Goal: Task Accomplishment & Management: Manage account settings

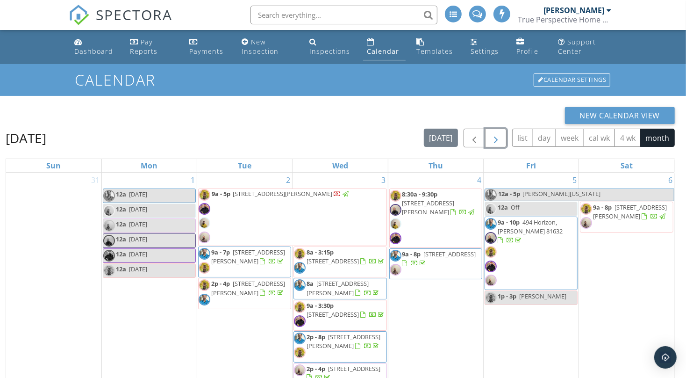
click at [502, 140] on span "button" at bounding box center [495, 138] width 11 height 11
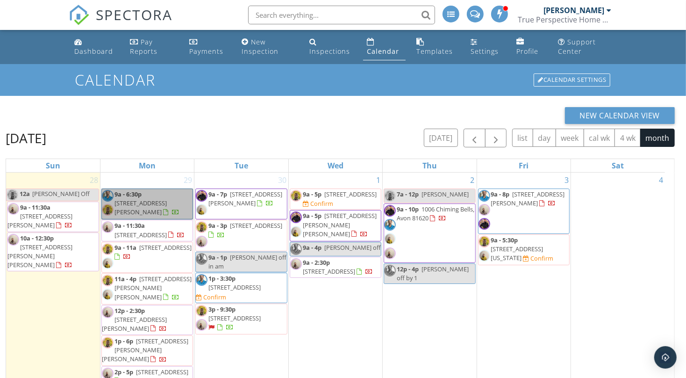
drag, startPoint x: 195, startPoint y: 226, endPoint x: 144, endPoint y: 207, distance: 54.6
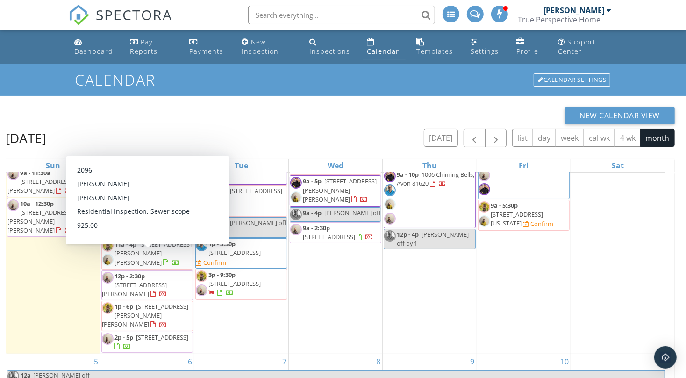
scroll to position [51, 0]
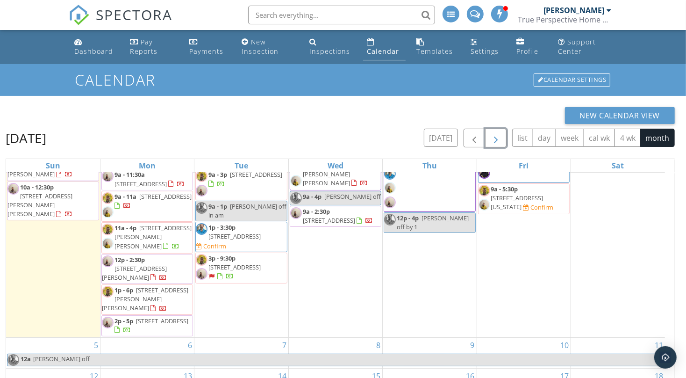
click at [502, 137] on span "button" at bounding box center [495, 138] width 11 height 11
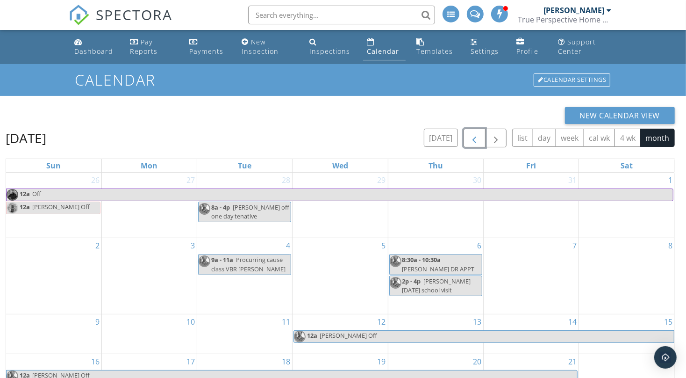
click at [478, 139] on span "button" at bounding box center [474, 138] width 11 height 11
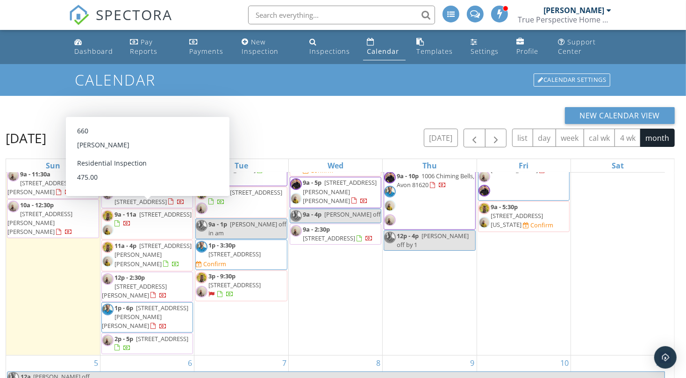
scroll to position [51, 0]
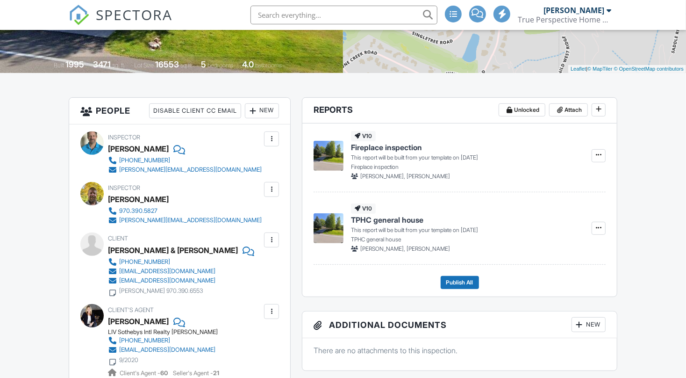
click at [267, 110] on div "New" at bounding box center [262, 110] width 34 height 15
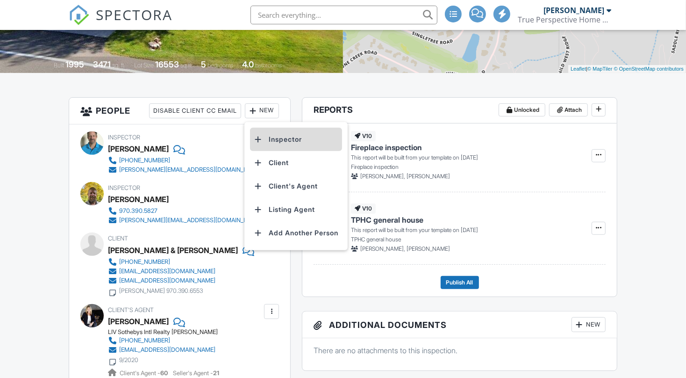
click at [295, 140] on li "Inspector" at bounding box center [296, 139] width 92 height 23
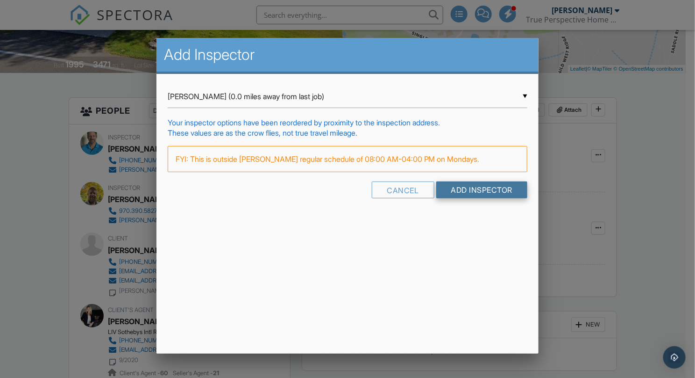
click at [471, 184] on input "Add Inspector" at bounding box center [483, 189] width 92 height 17
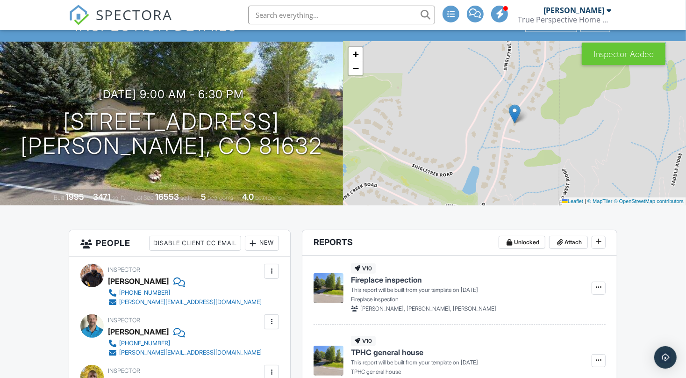
scroll to position [124, 0]
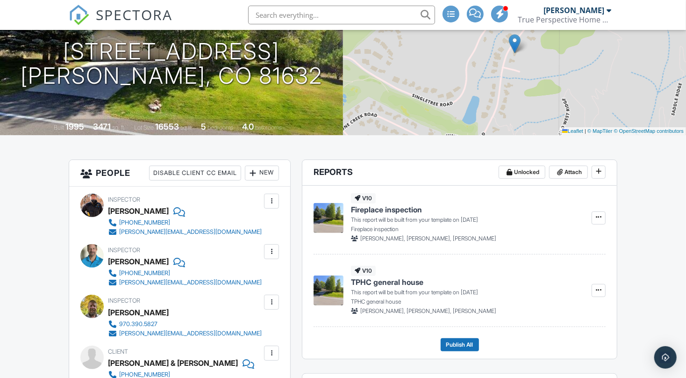
click at [270, 201] on div at bounding box center [271, 200] width 9 height 9
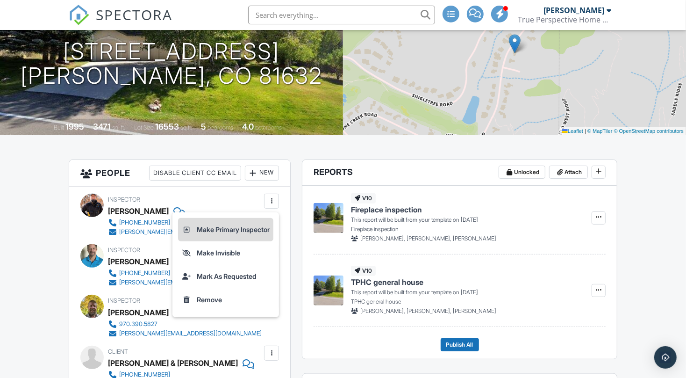
click at [233, 224] on li "Make Primary Inspector" at bounding box center [225, 229] width 95 height 23
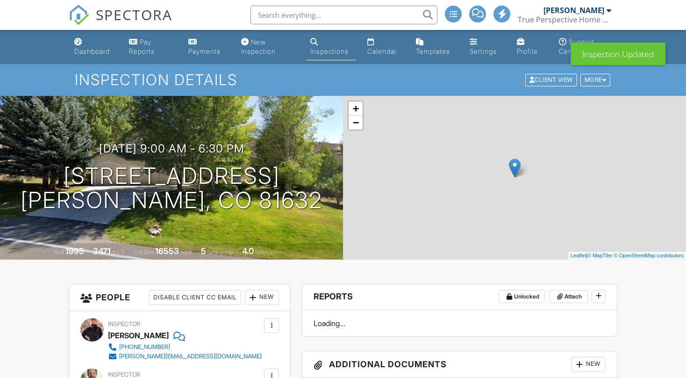
scroll to position [186, 0]
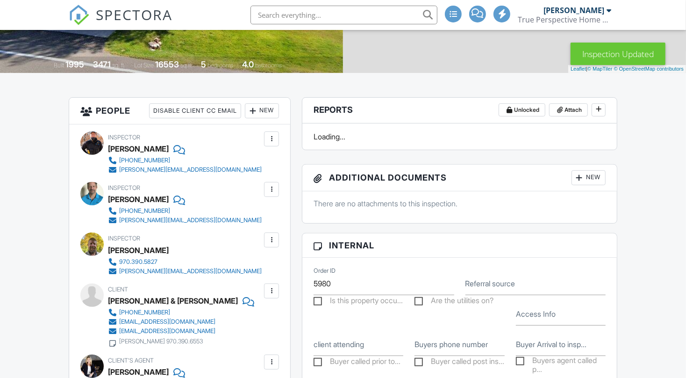
click at [270, 238] on div at bounding box center [271, 239] width 9 height 9
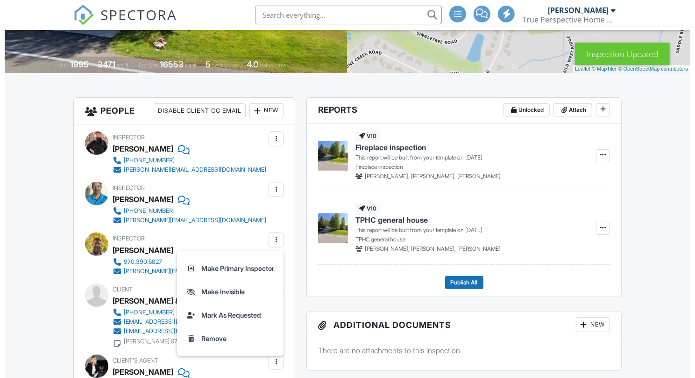
scroll to position [0, 0]
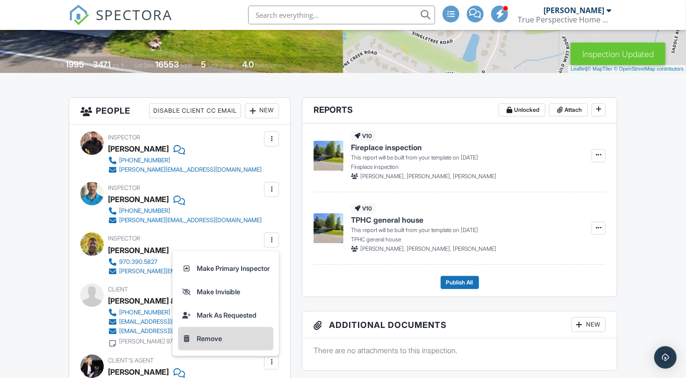
click at [208, 337] on li "Remove" at bounding box center [225, 338] width 95 height 23
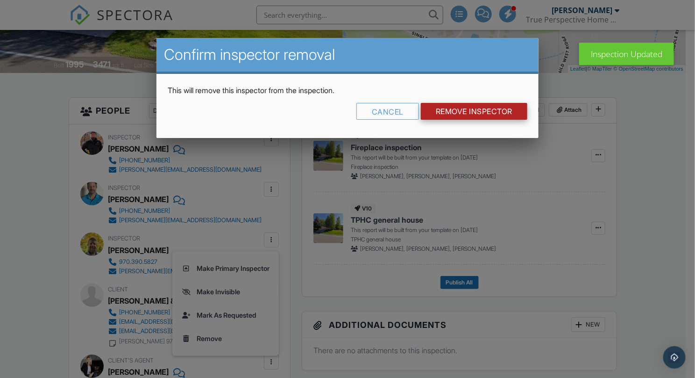
click at [468, 113] on input "Remove Inspector" at bounding box center [474, 111] width 107 height 17
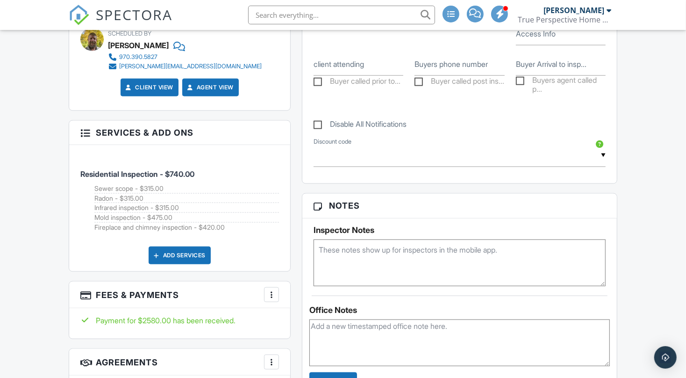
scroll to position [560, 0]
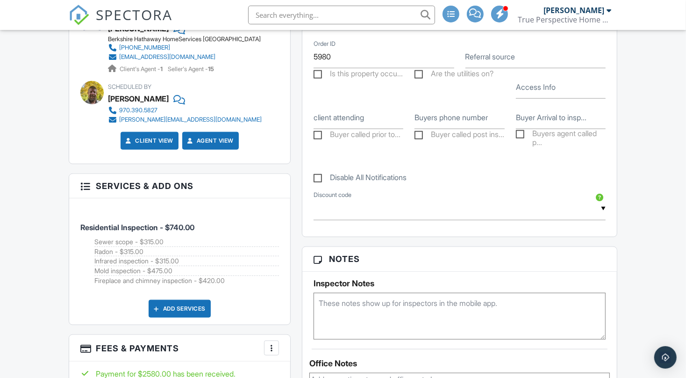
drag, startPoint x: 351, startPoint y: 303, endPoint x: 423, endPoint y: 304, distance: 72.4
click at [351, 303] on textarea at bounding box center [460, 316] width 292 height 47
type textarea "The door will be unlocked for you."
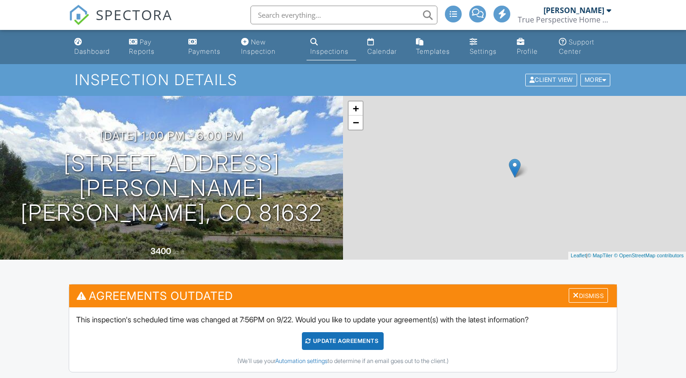
scroll to position [124, 0]
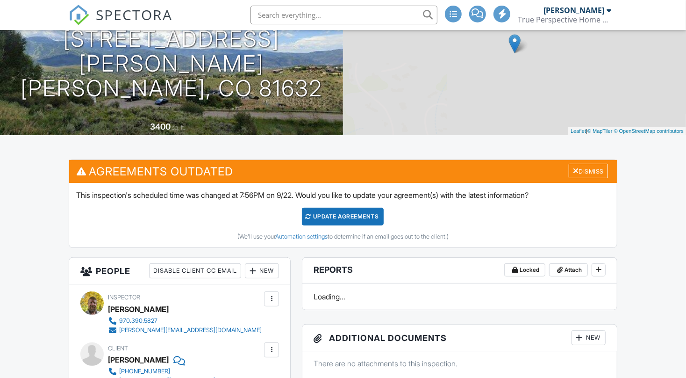
click at [263, 268] on div "New" at bounding box center [262, 270] width 34 height 15
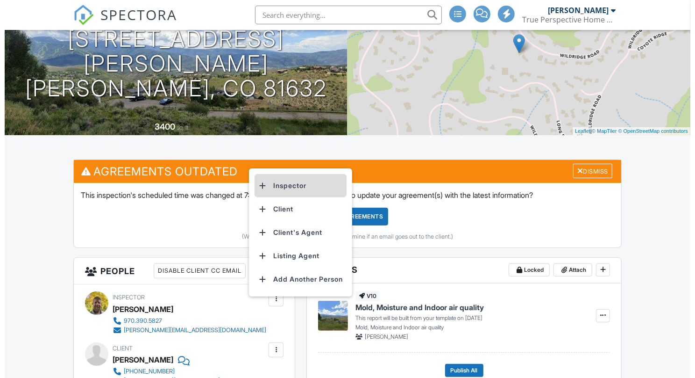
scroll to position [0, 0]
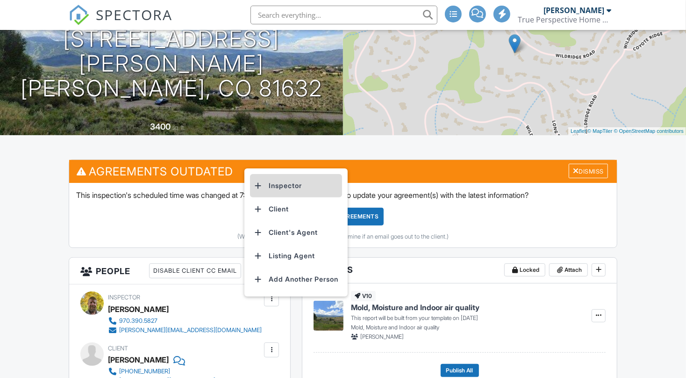
click at [294, 183] on li "Inspector" at bounding box center [296, 185] width 92 height 23
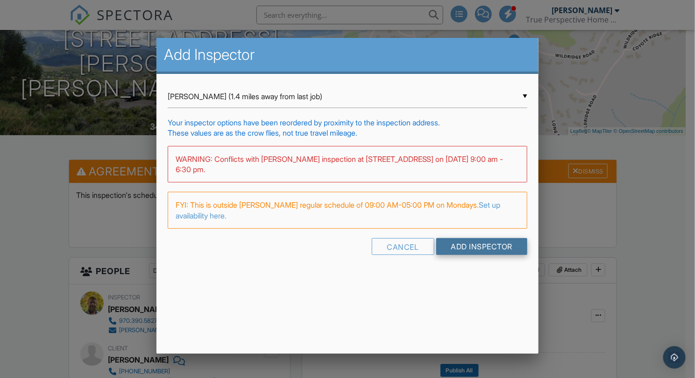
click at [505, 243] on input "Add Inspector" at bounding box center [483, 246] width 92 height 17
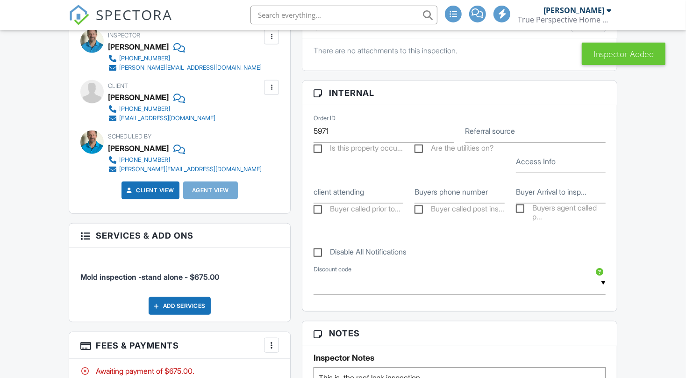
scroll to position [286, 0]
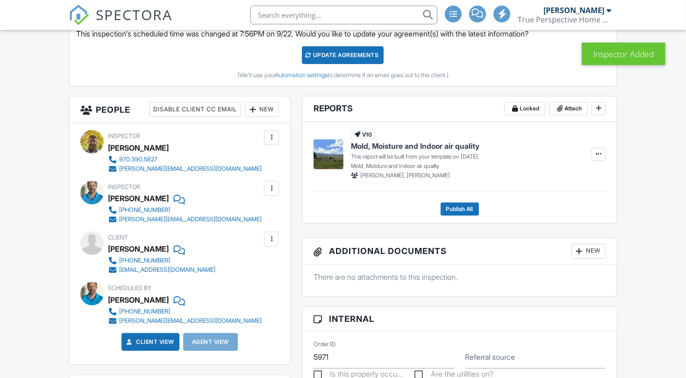
click at [272, 145] on div at bounding box center [271, 137] width 15 height 15
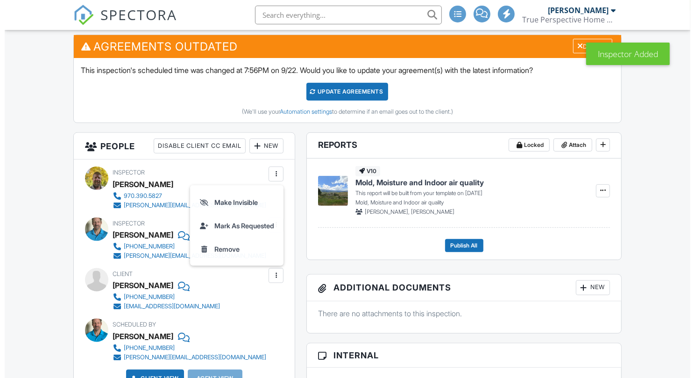
scroll to position [0, 0]
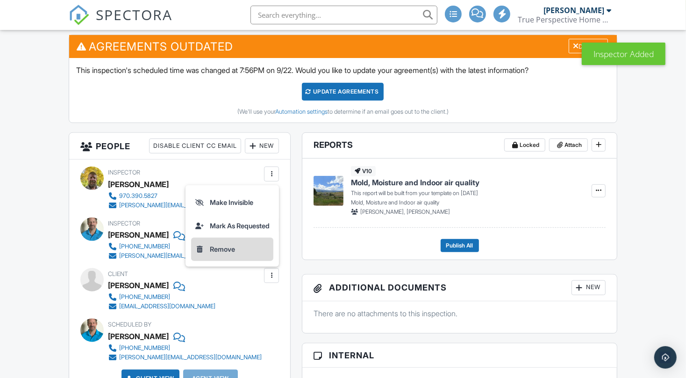
click at [210, 249] on li "Remove" at bounding box center [232, 248] width 82 height 23
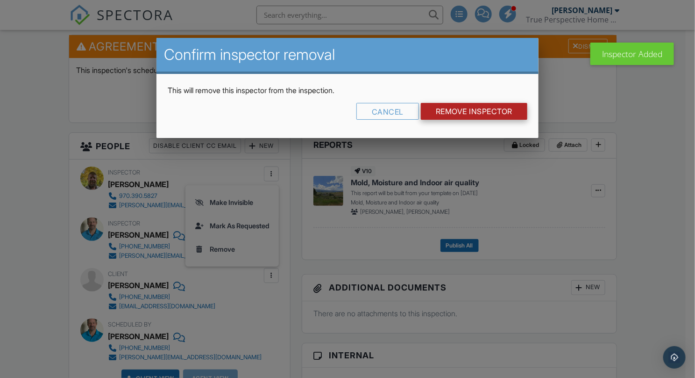
click at [479, 110] on input "Remove Inspector" at bounding box center [474, 111] width 107 height 17
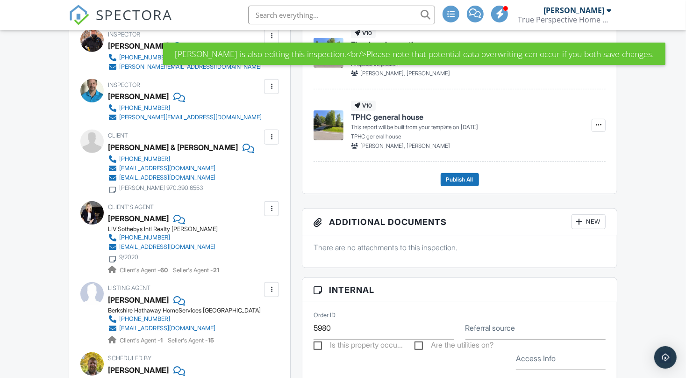
scroll to position [272, 0]
